Goal: Information Seeking & Learning: Learn about a topic

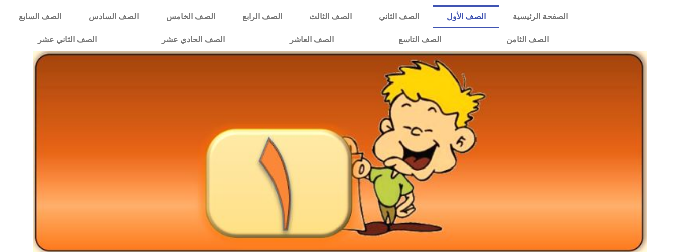
click at [487, 18] on link "الصف الأول" at bounding box center [465, 16] width 66 height 23
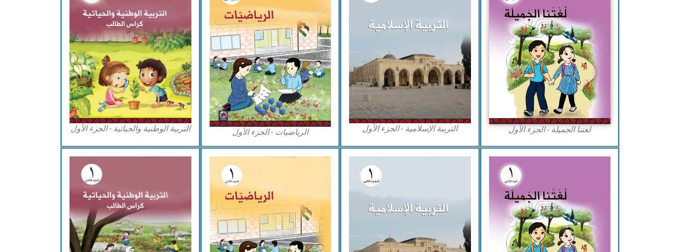
scroll to position [349, 0]
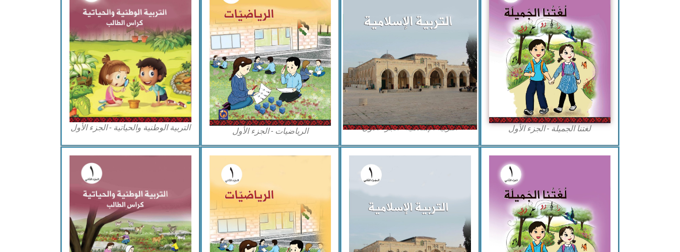
click at [430, 43] on img at bounding box center [410, 48] width 134 height 164
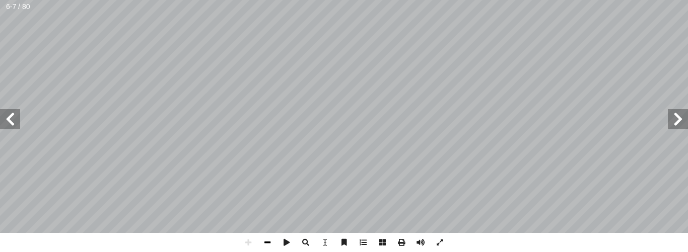
click at [268, 241] on span at bounding box center [267, 242] width 19 height 19
click at [266, 240] on span at bounding box center [267, 242] width 19 height 19
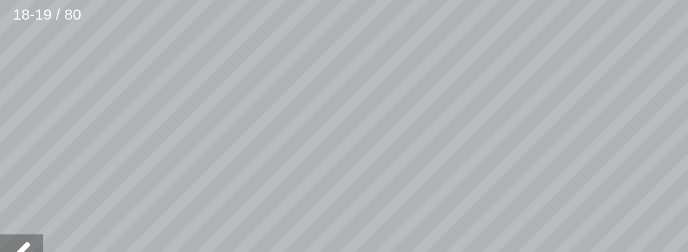
scroll to position [43, -227]
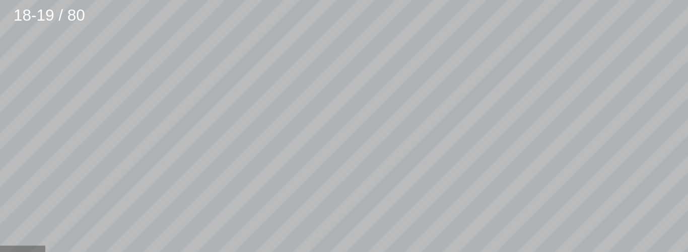
scroll to position [0, -227]
click at [301, 0] on html "الصفحة الرئيسية الصف الأول الصف الثاني الصف الثالث الصف الرابع الصف الخامس الصف…" at bounding box center [344, 46] width 688 height 92
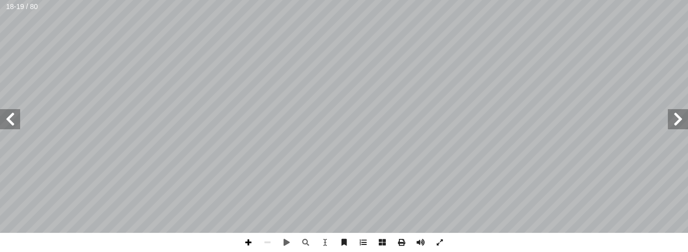
click at [247, 244] on span at bounding box center [248, 242] width 19 height 19
click at [268, 243] on span at bounding box center [267, 242] width 19 height 19
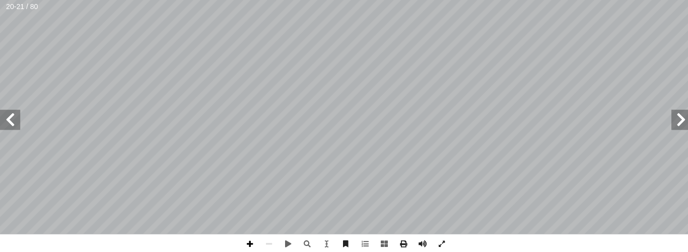
click at [251, 242] on span at bounding box center [248, 242] width 19 height 19
